Goal: Find specific page/section: Find specific page/section

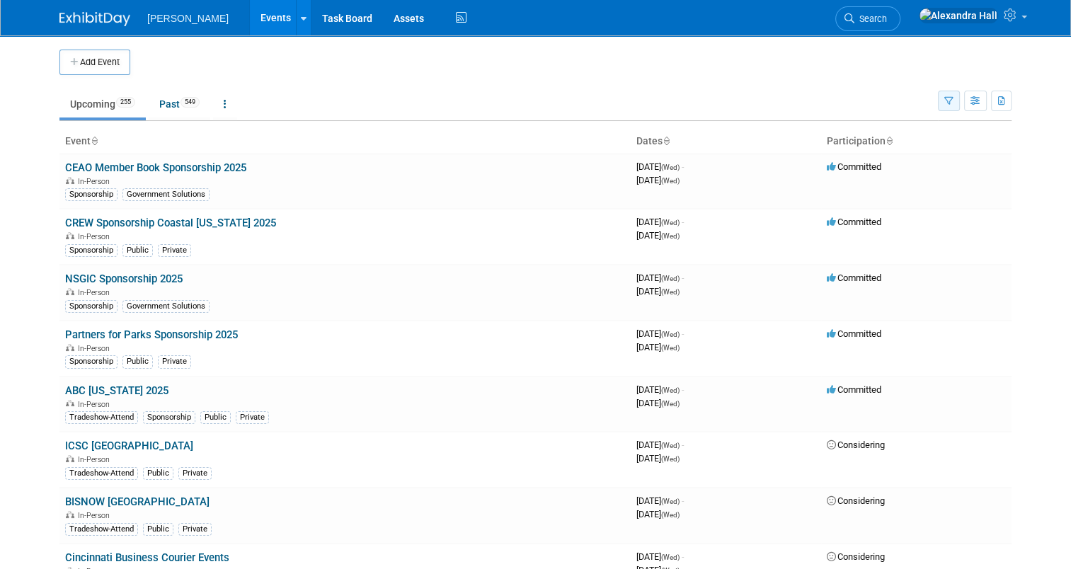
click at [954, 104] on icon "button" at bounding box center [948, 101] width 9 height 9
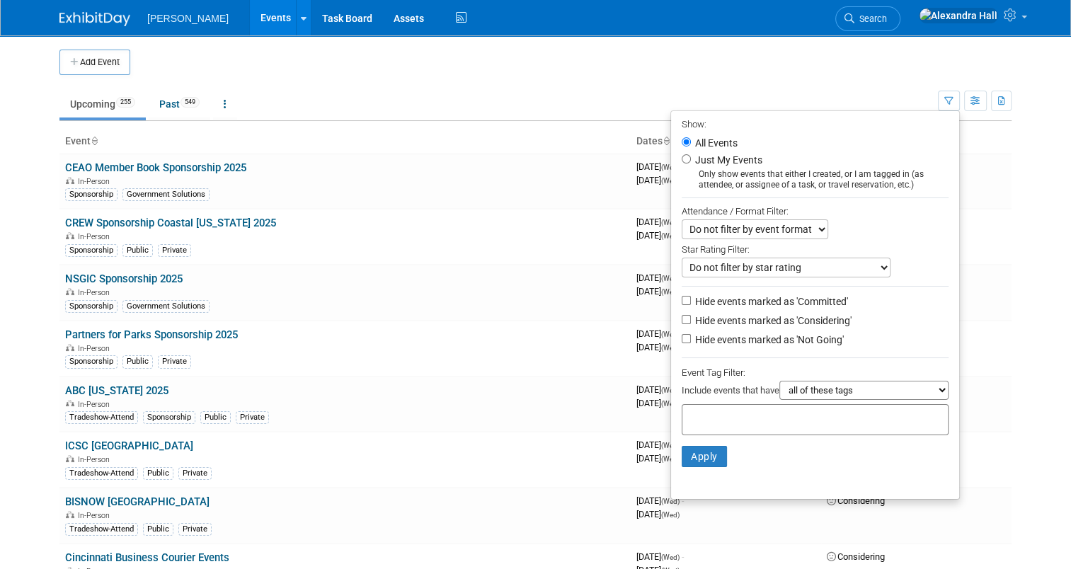
click at [770, 413] on input "text" at bounding box center [744, 418] width 113 height 14
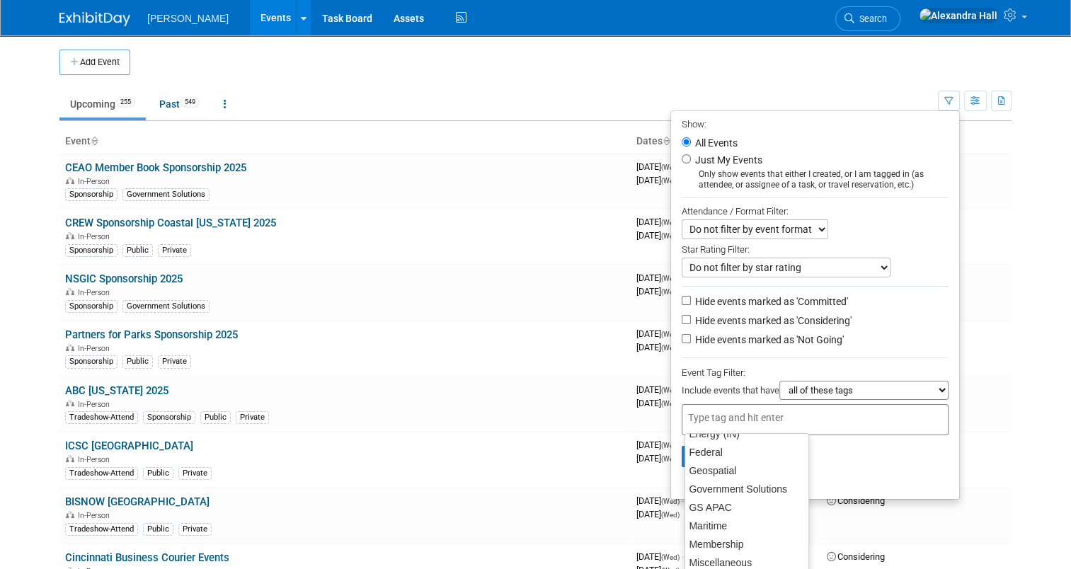
scroll to position [142, 0]
click at [730, 510] on div "GS APAC" at bounding box center [747, 508] width 125 height 20
type input "GS APAC"
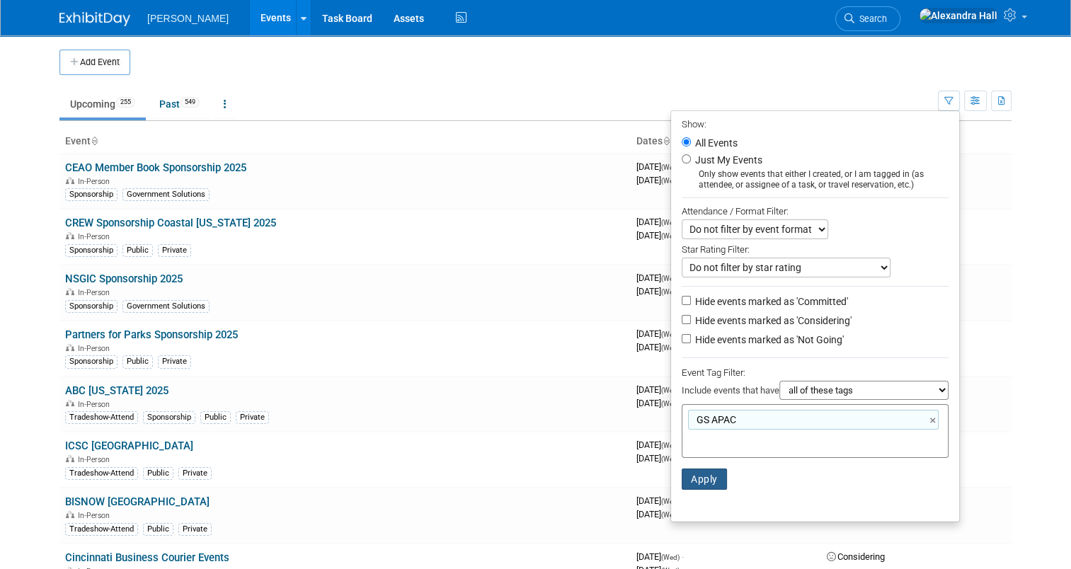
click at [716, 481] on button "Apply" at bounding box center [704, 479] width 45 height 21
